Goal: Task Accomplishment & Management: Manage account settings

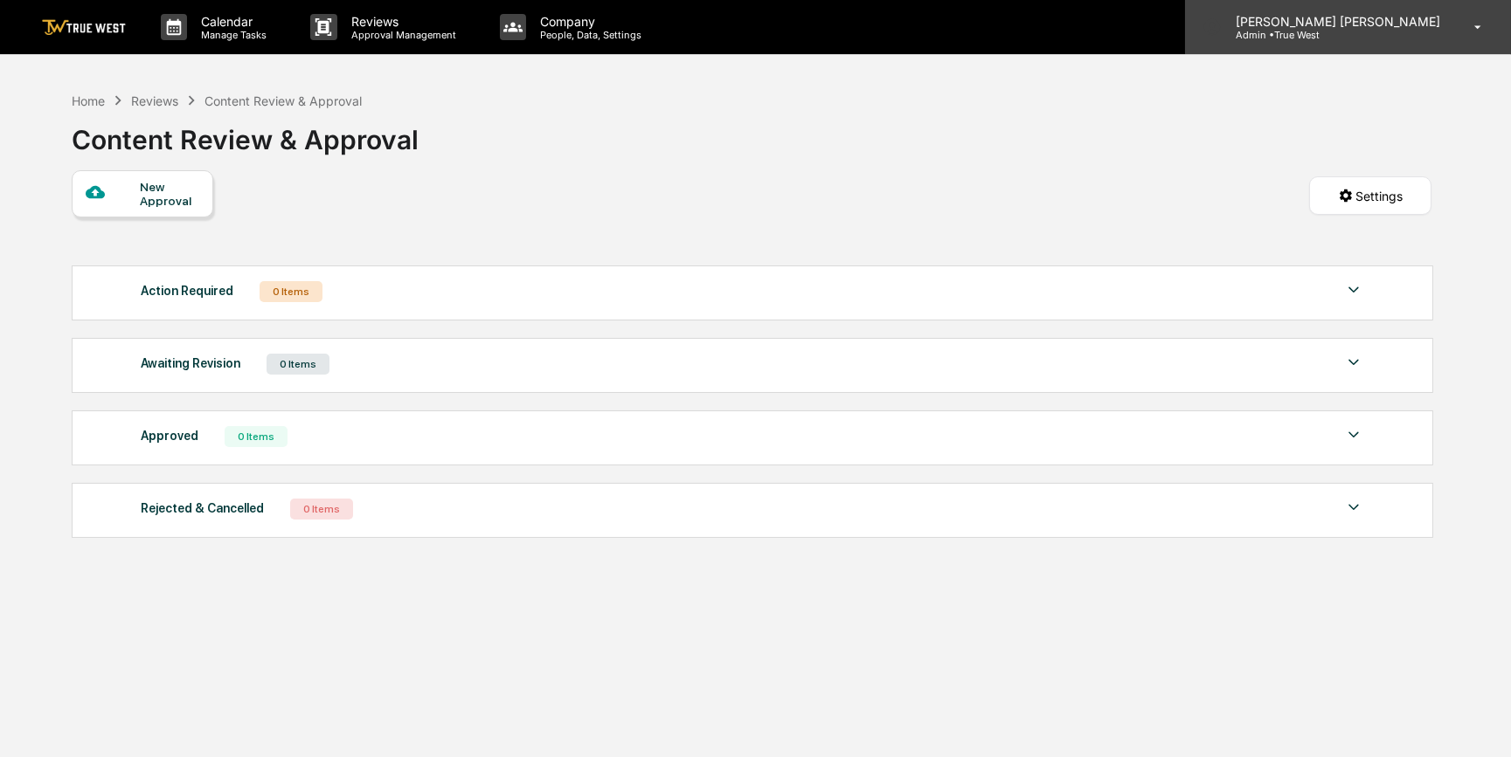
click at [1380, 18] on p "[PERSON_NAME] [PERSON_NAME]" at bounding box center [1334, 21] width 227 height 15
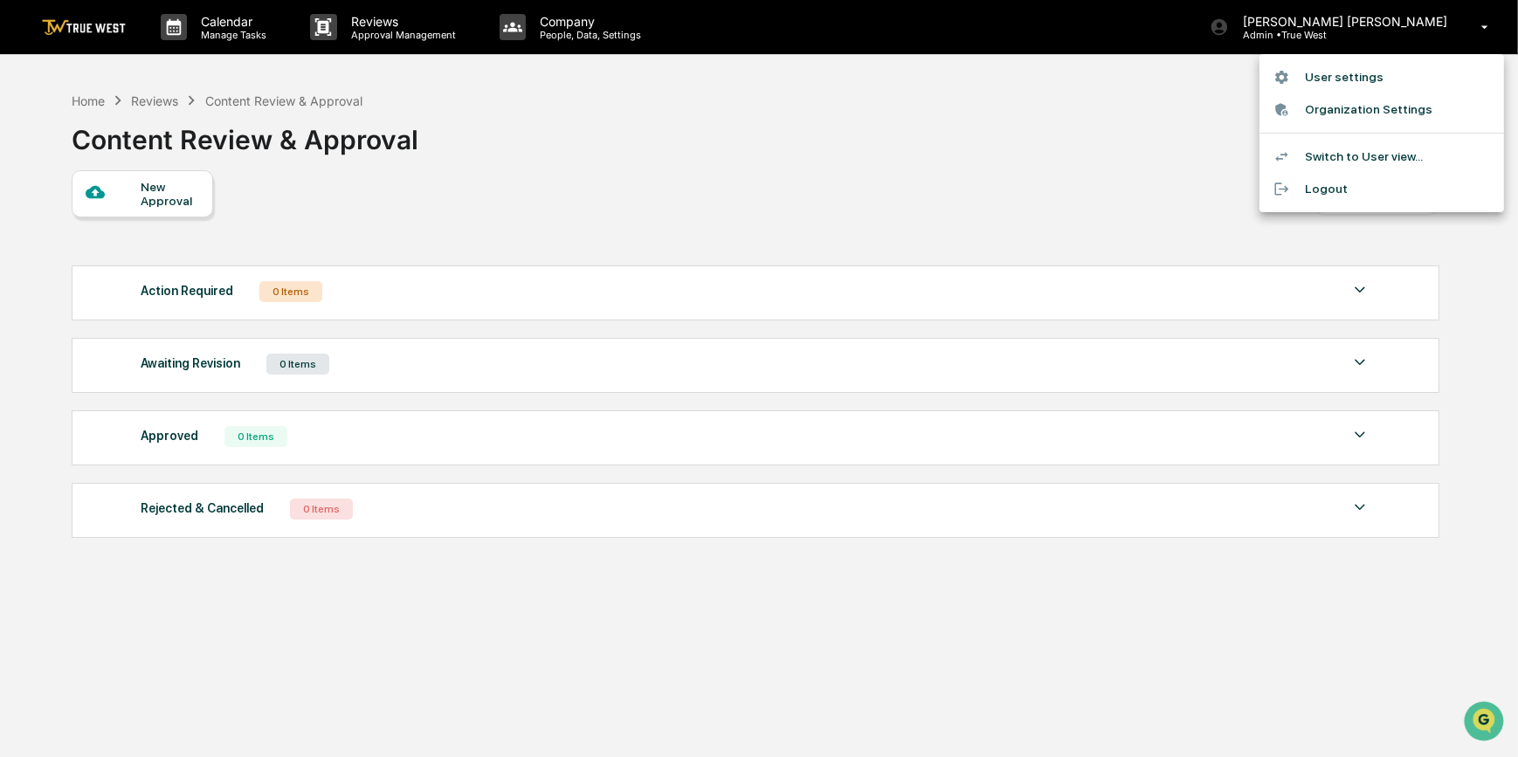
click at [1339, 154] on li "Switch to User view..." at bounding box center [1382, 157] width 245 height 32
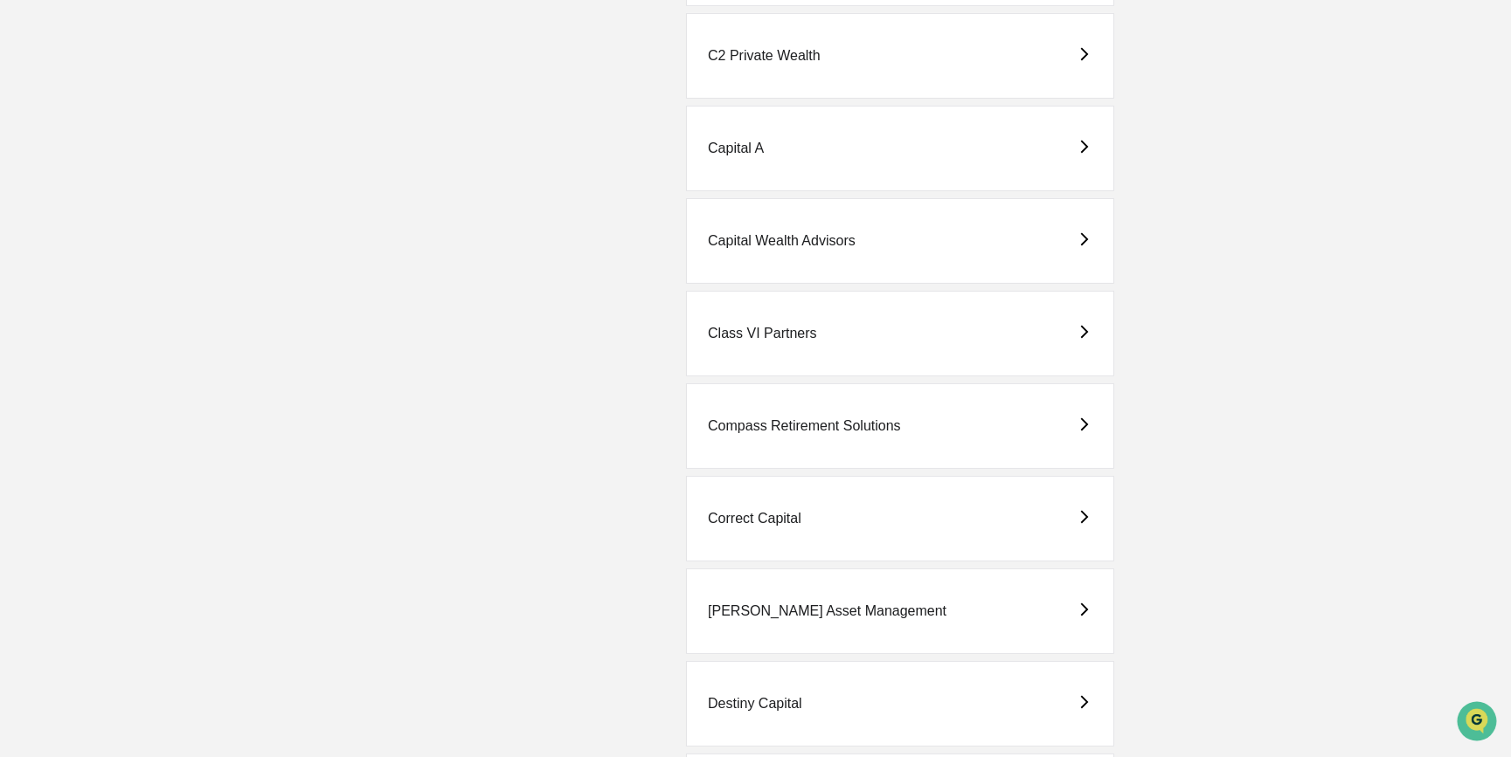
scroll to position [1032, 0]
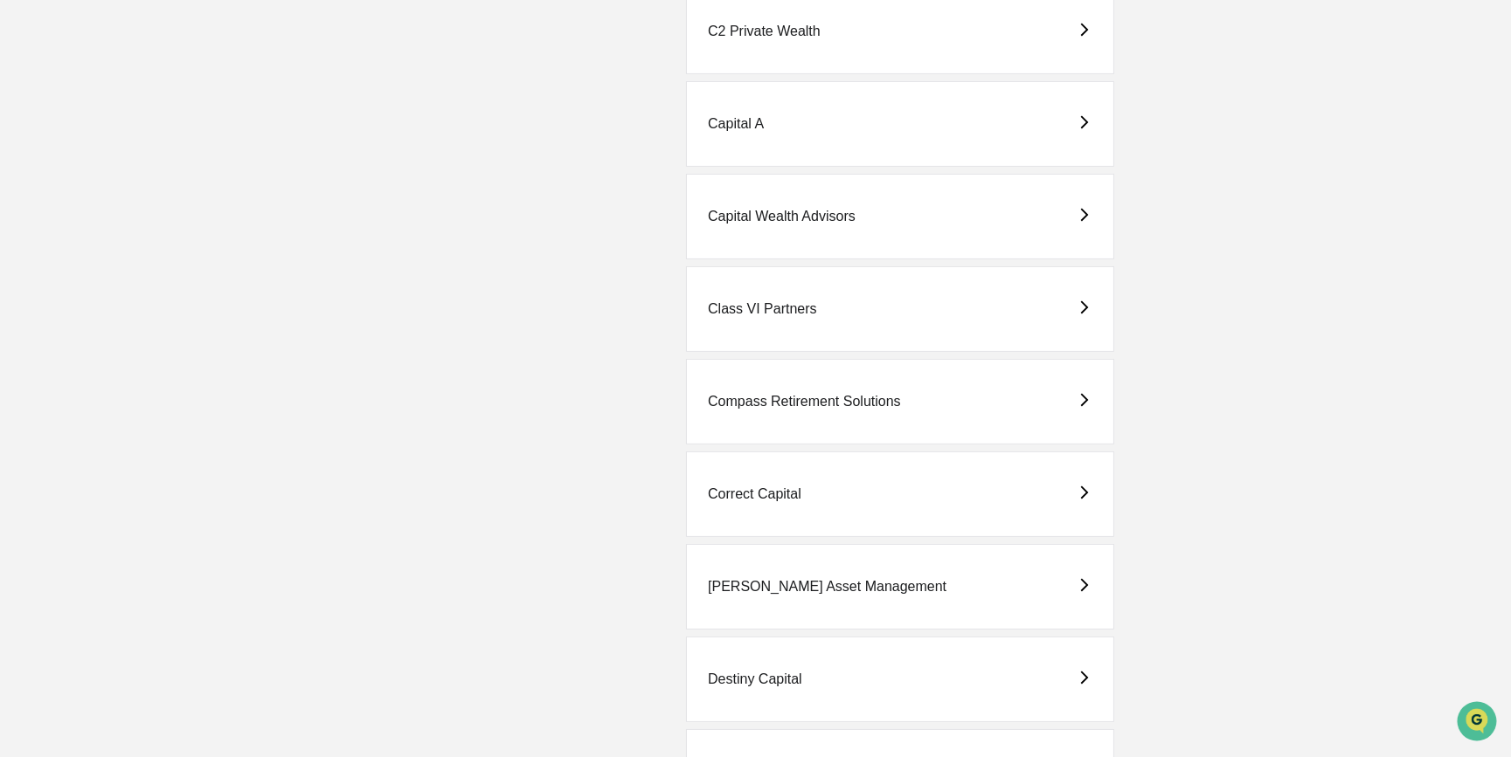
click at [806, 230] on div "Capital Wealth Advisors" at bounding box center [900, 217] width 428 height 86
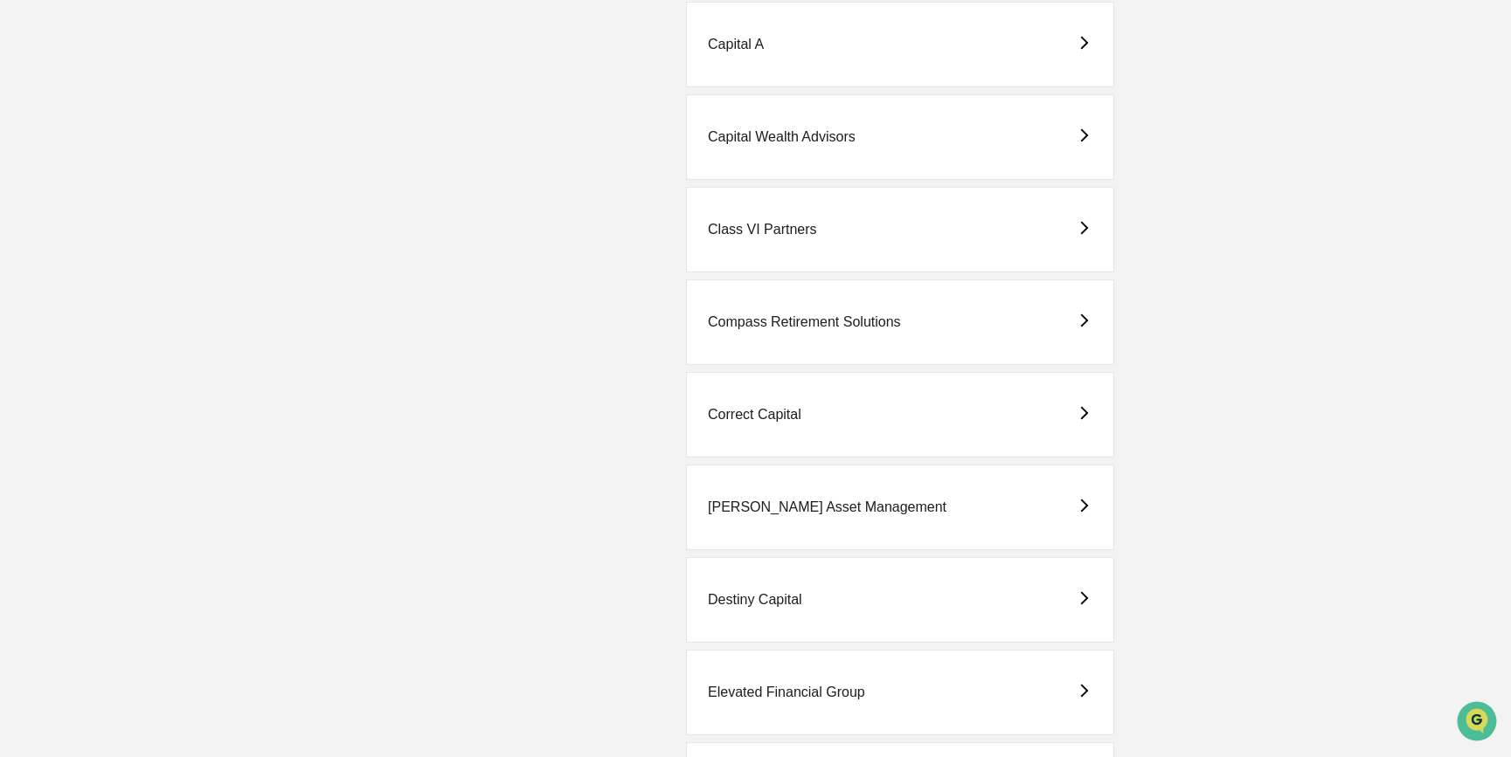
scroll to position [1032, 0]
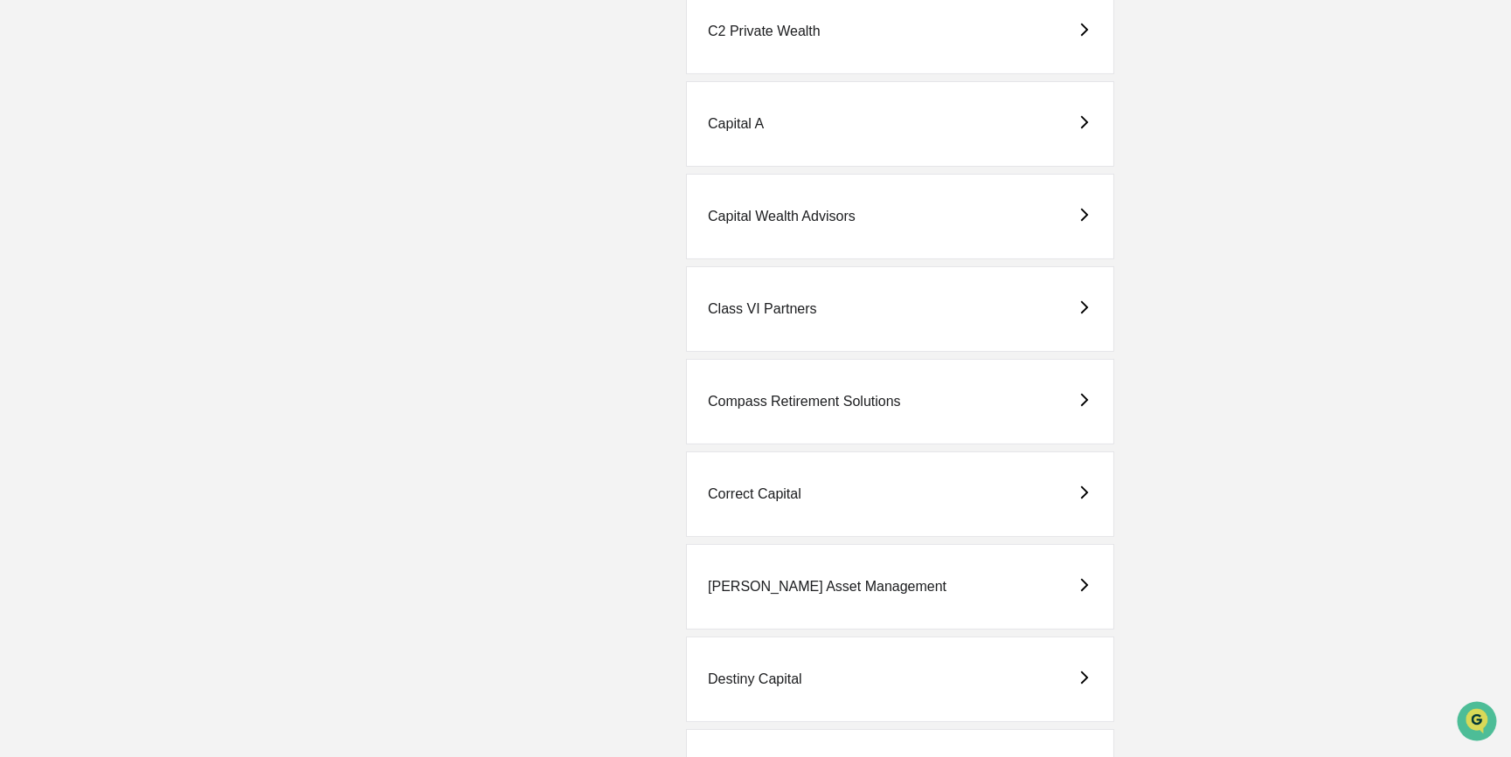
click at [794, 217] on div "Capital Wealth Advisors" at bounding box center [782, 217] width 148 height 16
click at [839, 214] on div "Capital Wealth Advisors" at bounding box center [782, 217] width 148 height 16
click at [827, 210] on div "Capital Wealth Advisors" at bounding box center [782, 217] width 148 height 16
click at [842, 211] on div "Capital Wealth Advisors" at bounding box center [782, 217] width 148 height 16
click at [987, 209] on div "Capital Wealth Advisors" at bounding box center [900, 217] width 428 height 86
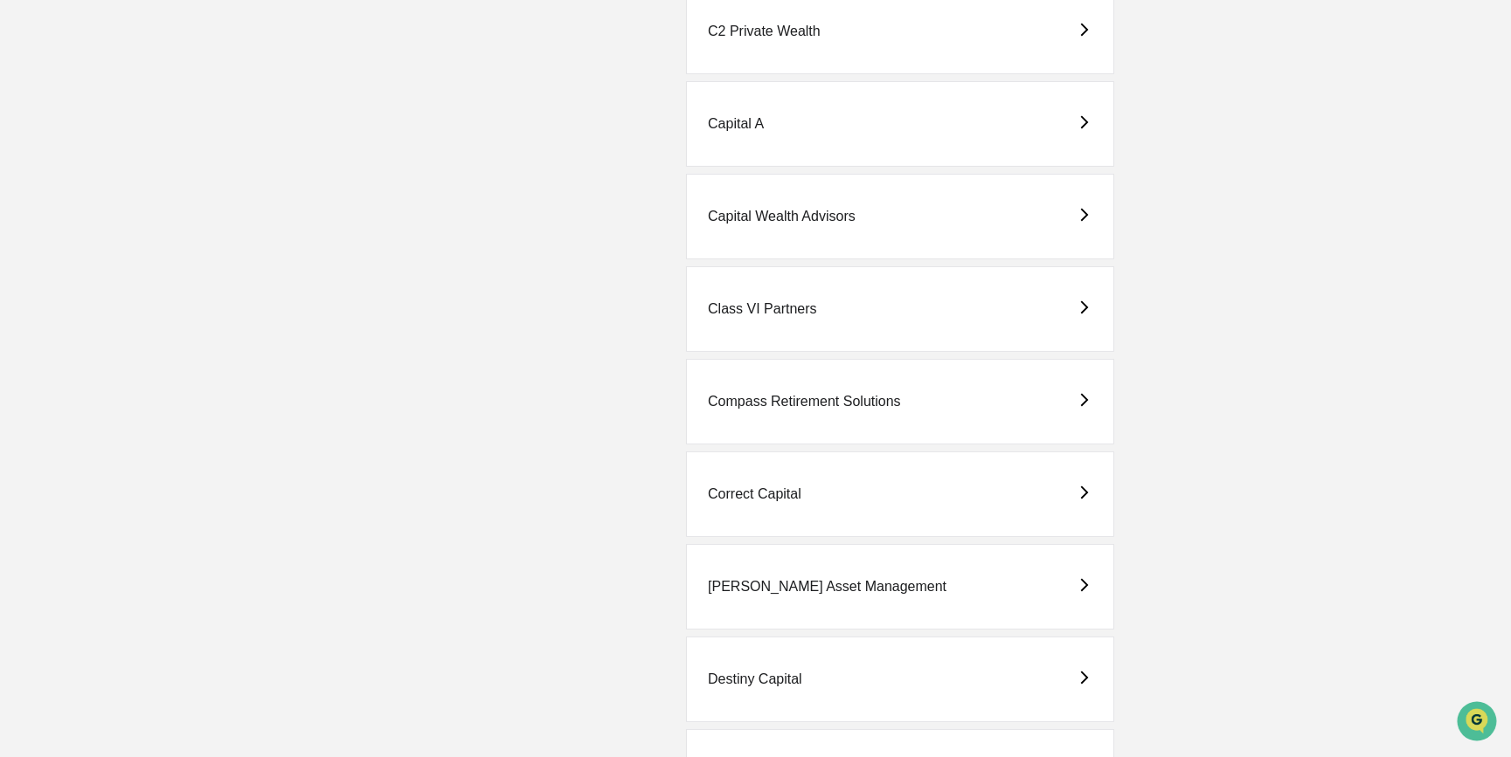
click at [952, 199] on div "Capital Wealth Advisors" at bounding box center [900, 217] width 428 height 86
